Goal: Task Accomplishment & Management: Manage account settings

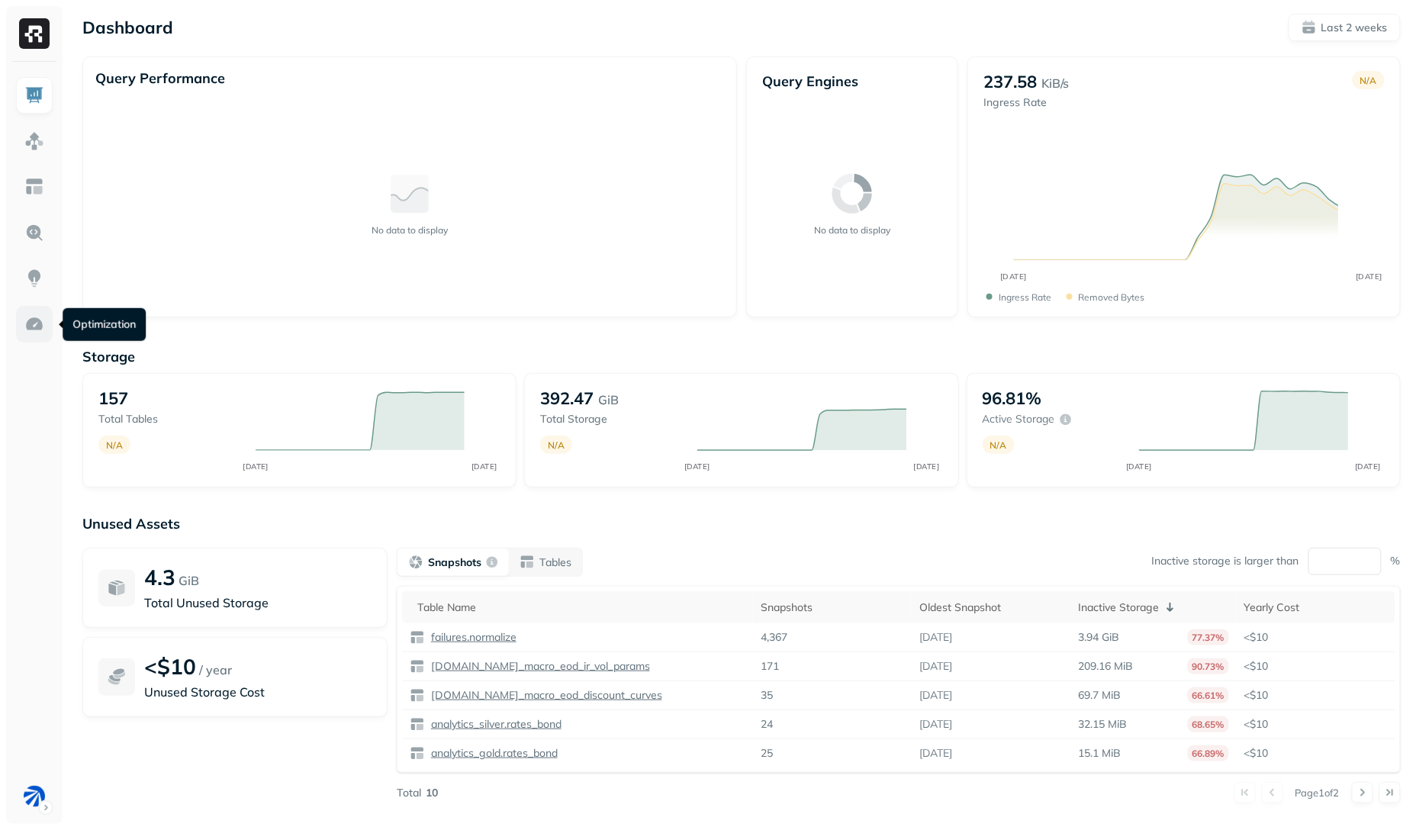
click at [22, 324] on link at bounding box center [34, 324] width 37 height 37
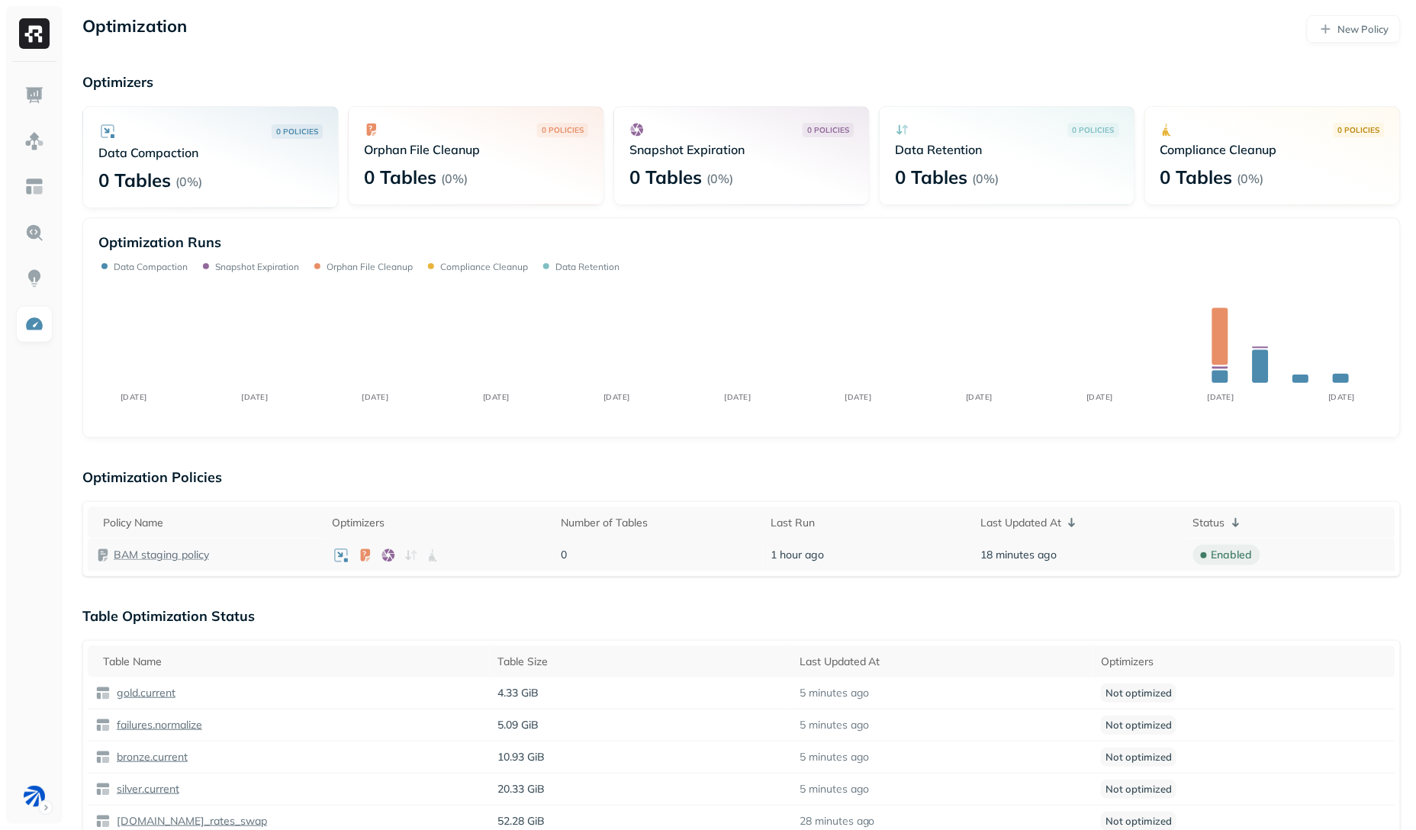
click at [188, 553] on p "BAM staging policy" at bounding box center [161, 555] width 95 height 14
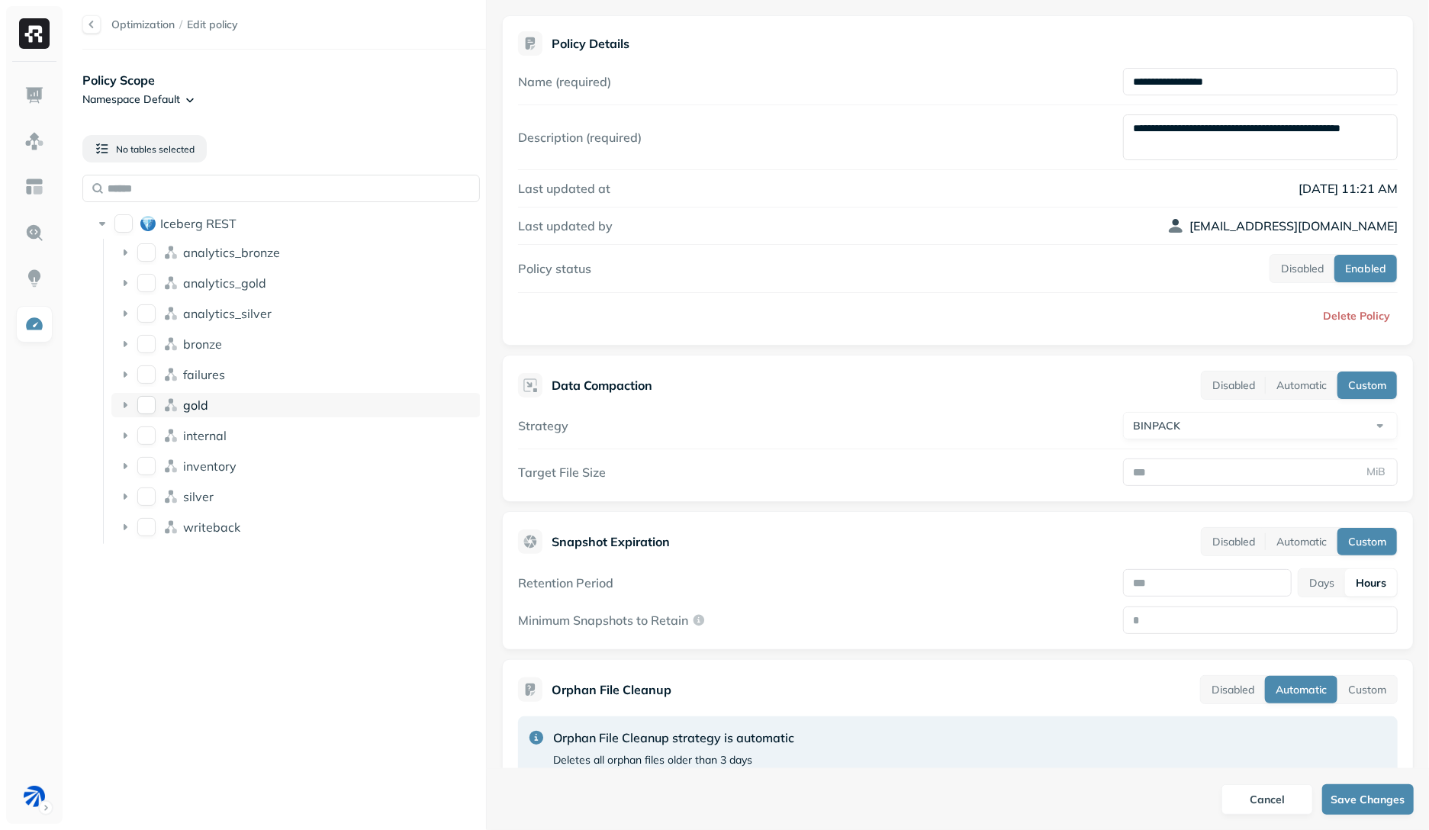
click at [138, 401] on button "gold" at bounding box center [146, 405] width 18 height 18
click at [142, 362] on ul "analytics_bronze analytics_gold analytics_silver bronze failures gold internal …" at bounding box center [292, 391] width 378 height 305
click at [143, 369] on button "failures" at bounding box center [146, 375] width 18 height 18
click at [140, 439] on button "internal" at bounding box center [146, 436] width 18 height 18
click at [149, 462] on button "inventory" at bounding box center [146, 466] width 18 height 18
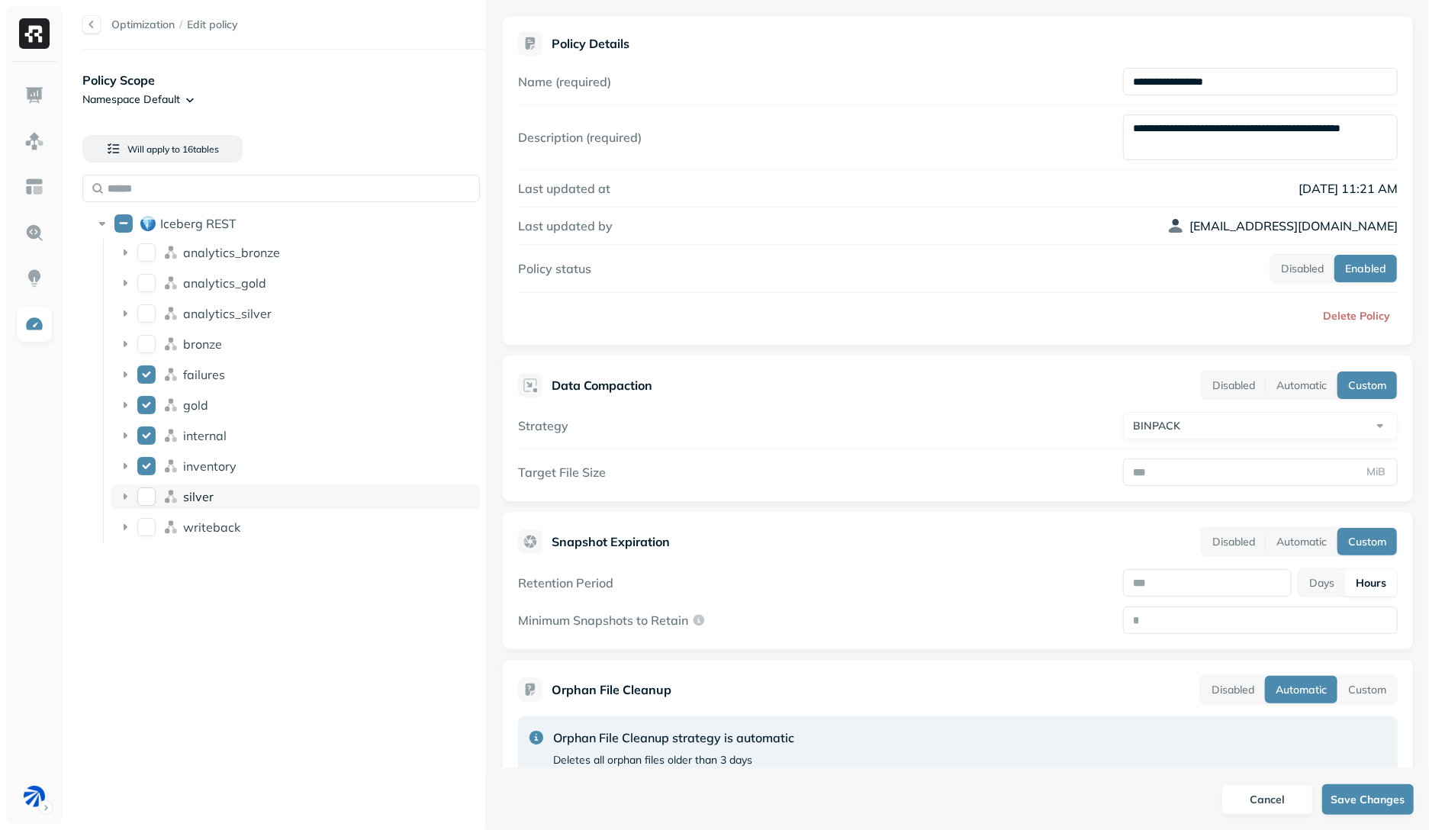
click at [152, 500] on button "silver" at bounding box center [146, 497] width 18 height 18
click at [150, 541] on li "writeback" at bounding box center [295, 528] width 369 height 27
click at [150, 531] on button "writeback" at bounding box center [146, 527] width 18 height 18
click at [144, 353] on button "bronze" at bounding box center [146, 344] width 18 height 18
click at [147, 324] on div "analytics_silver" at bounding box center [295, 313] width 369 height 24
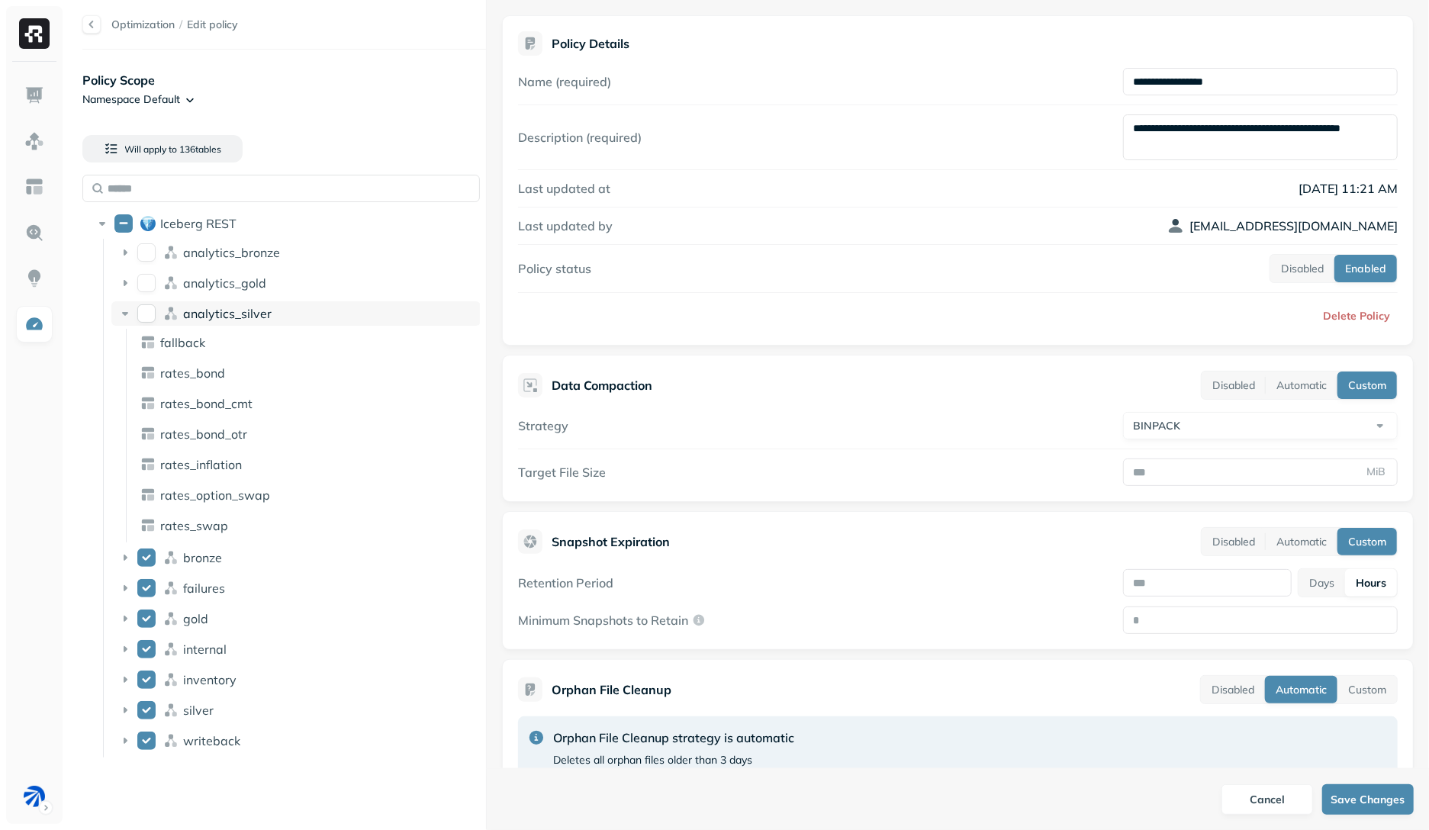
click at [184, 319] on span "analytics_silver" at bounding box center [227, 313] width 89 height 15
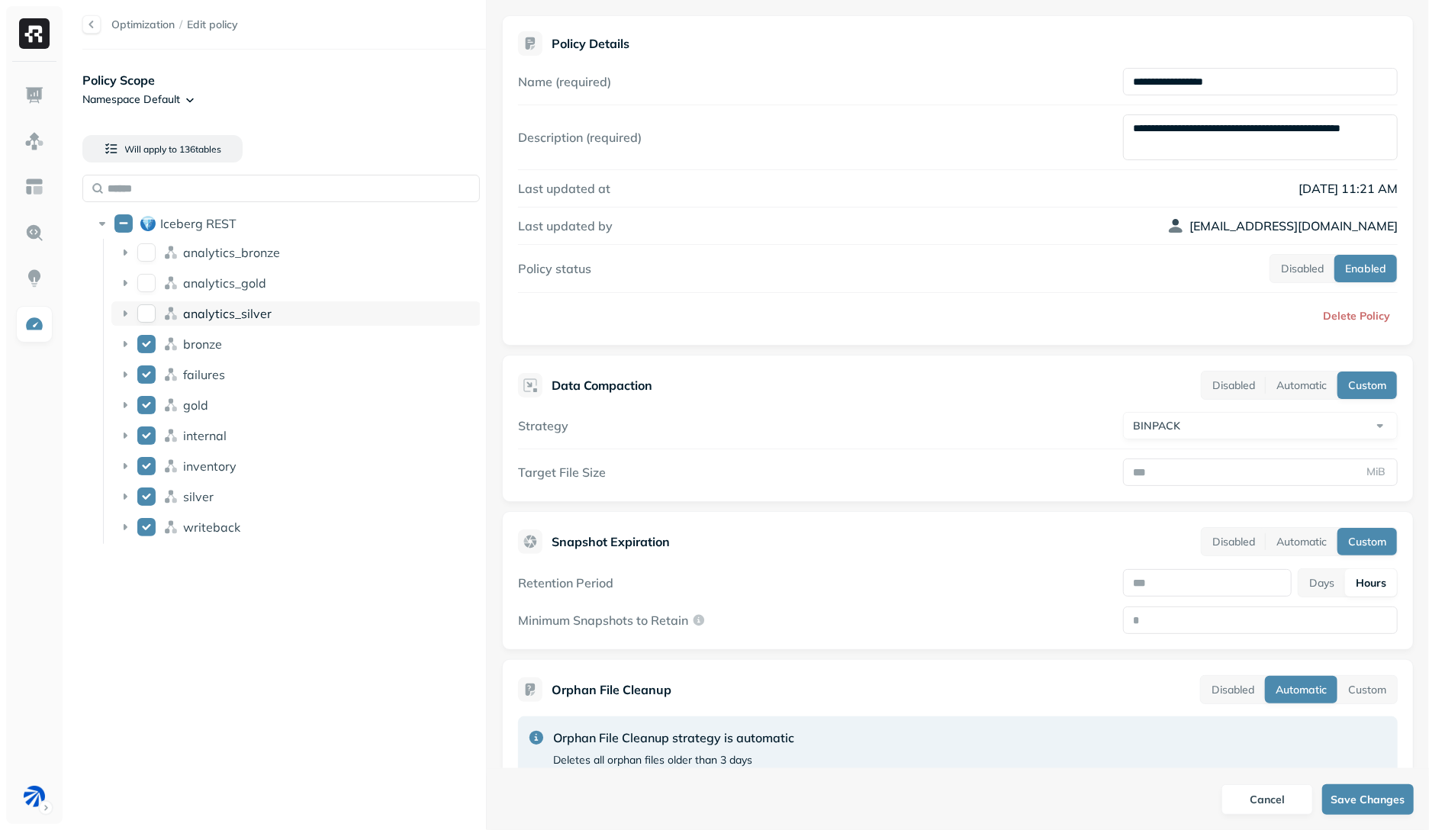
click at [137, 314] on button "analytics_silver" at bounding box center [146, 313] width 18 height 18
click at [145, 291] on button "analytics_gold" at bounding box center [146, 283] width 18 height 18
click at [147, 259] on button "analytics_bronze" at bounding box center [146, 252] width 18 height 18
click at [21, 787] on html "**********" at bounding box center [714, 415] width 1429 height 830
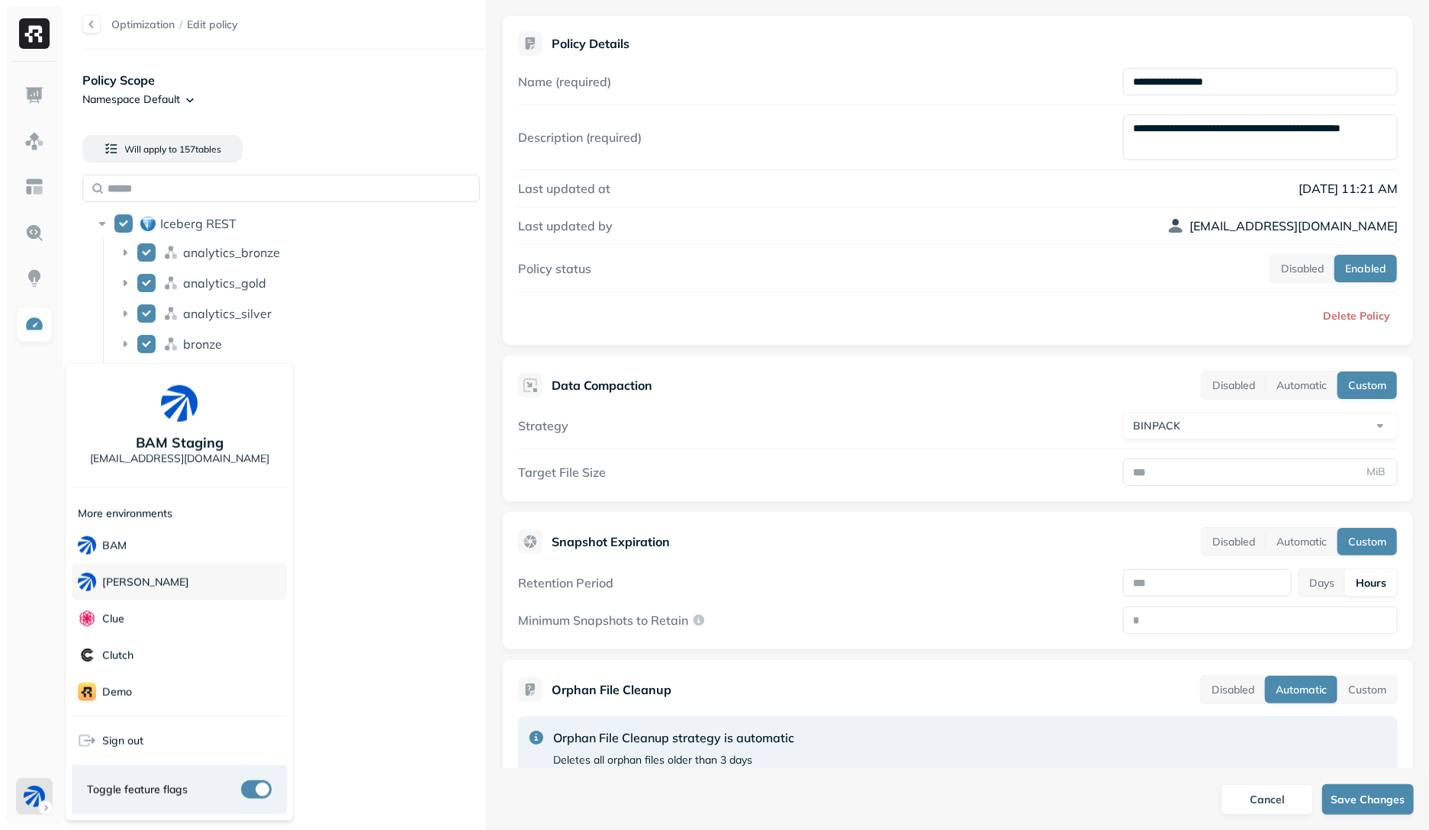
click at [139, 583] on p "[PERSON_NAME]" at bounding box center [145, 582] width 87 height 14
